Goal: Obtain resource: Obtain resource

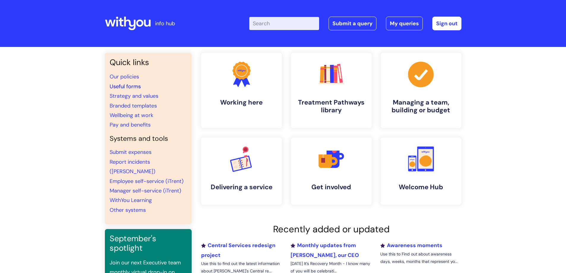
click at [128, 86] on link "Useful forms" at bounding box center [125, 86] width 31 height 7
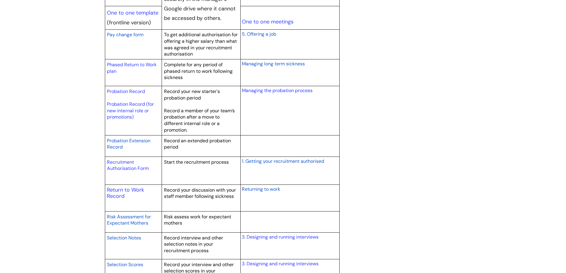
scroll to position [802, 0]
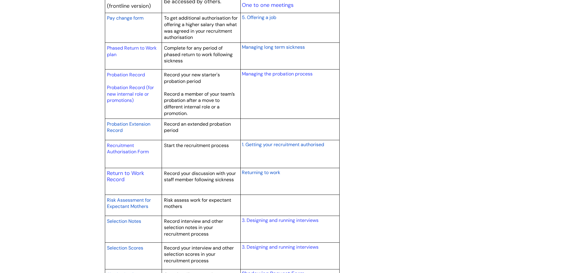
click at [270, 174] on span "Returning to work" at bounding box center [261, 172] width 38 height 6
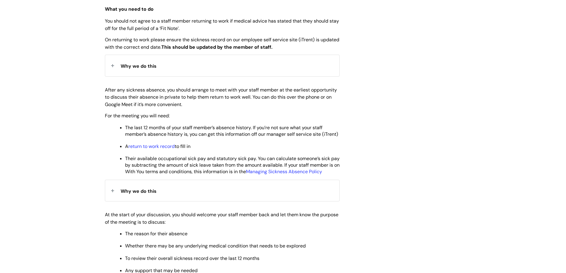
scroll to position [208, 0]
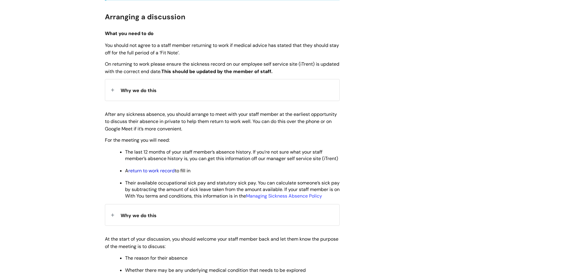
click at [157, 174] on link "return to work record" at bounding box center [151, 171] width 46 height 6
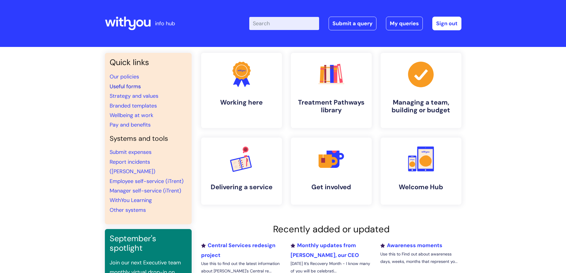
click at [121, 84] on link "Useful forms" at bounding box center [125, 86] width 31 height 7
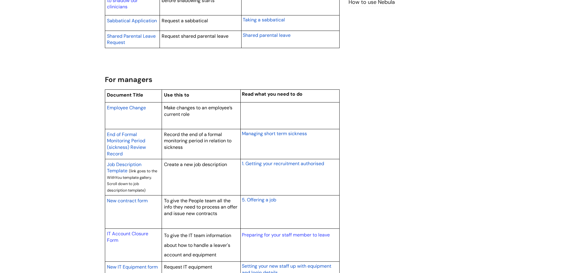
scroll to position [416, 0]
click at [135, 108] on span "Employee Change" at bounding box center [126, 108] width 39 height 6
